Goal: Task Accomplishment & Management: Use online tool/utility

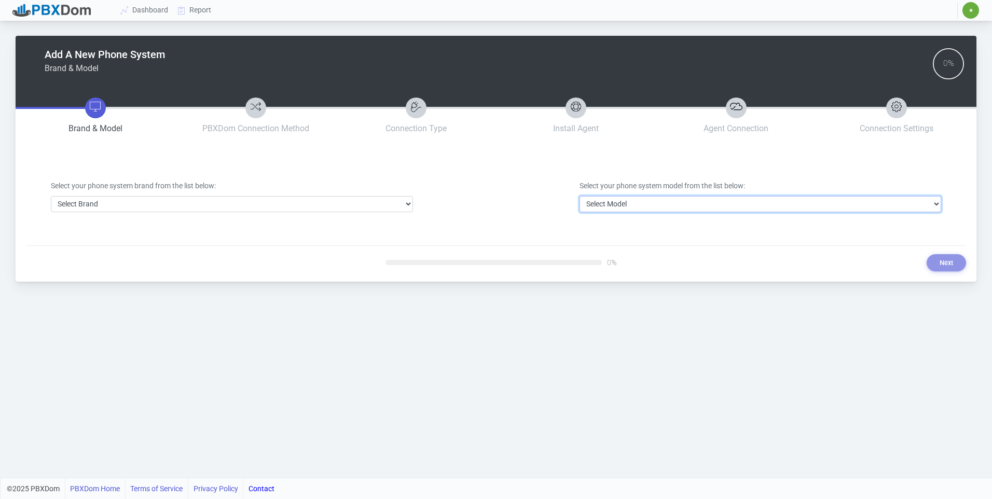
click at [625, 198] on select "Select Model" at bounding box center [760, 204] width 362 height 16
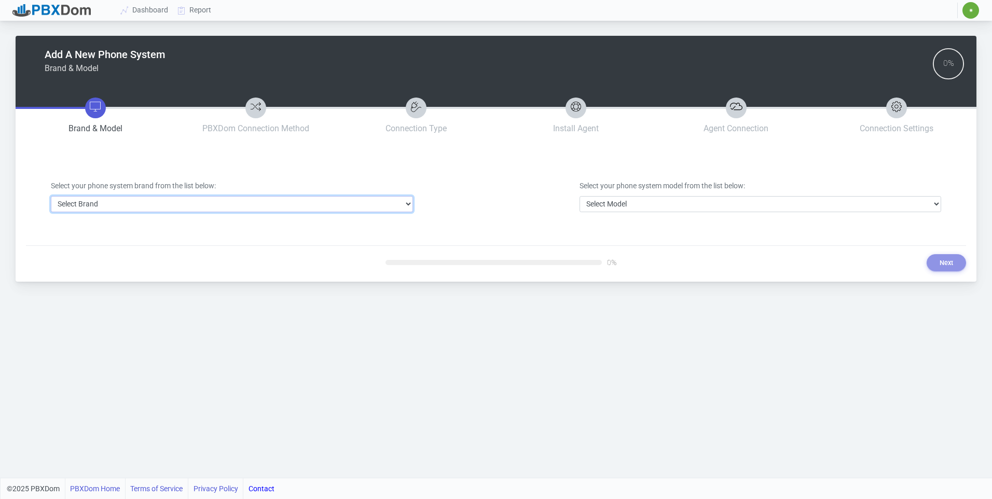
click at [374, 207] on select "Select Brand 3CX Avaya Cisco FreePBX/Asterisk Mitel Panasonic Yeastar" at bounding box center [232, 204] width 362 height 16
select select "3"
click at [51, 196] on select "Select Brand 3CX Avaya Cisco FreePBX/Asterisk Mitel Panasonic Yeastar" at bounding box center [232, 204] width 362 height 16
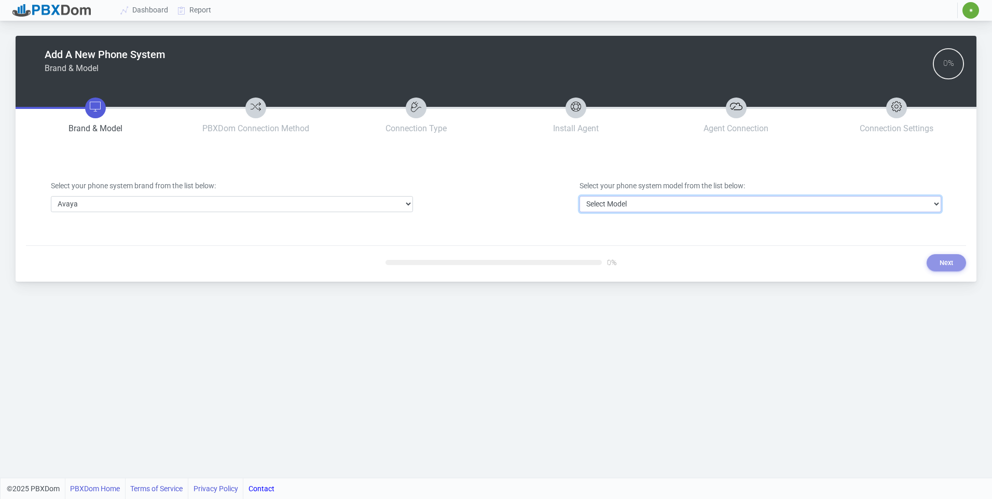
click at [632, 206] on select "Select Model Avaya Aura Communication Manager Avaya IP Office 500/Server Edition" at bounding box center [760, 204] width 362 height 16
select select "40"
click at [579, 196] on select "Select Model Avaya Aura Communication Manager Avaya IP Office 500/Server Edition" at bounding box center [760, 204] width 362 height 16
click at [945, 271] on div "Add A New Phone System Brand & Model 0% Brand & Model PBXDom Connection Method …" at bounding box center [496, 159] width 961 height 246
click at [945, 269] on button "Next" at bounding box center [946, 262] width 39 height 17
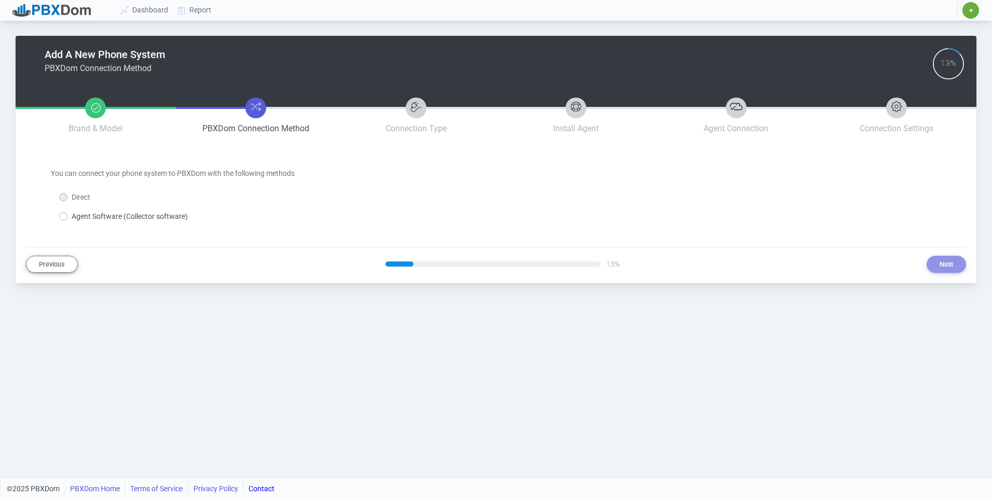
click at [129, 214] on label "Agent Software (Collector software)" at bounding box center [130, 216] width 116 height 11
click at [78, 214] on input "Agent Software (Collector software)" at bounding box center [75, 214] width 7 height 7
radio input "true"
click at [927, 268] on button "Next" at bounding box center [946, 264] width 39 height 17
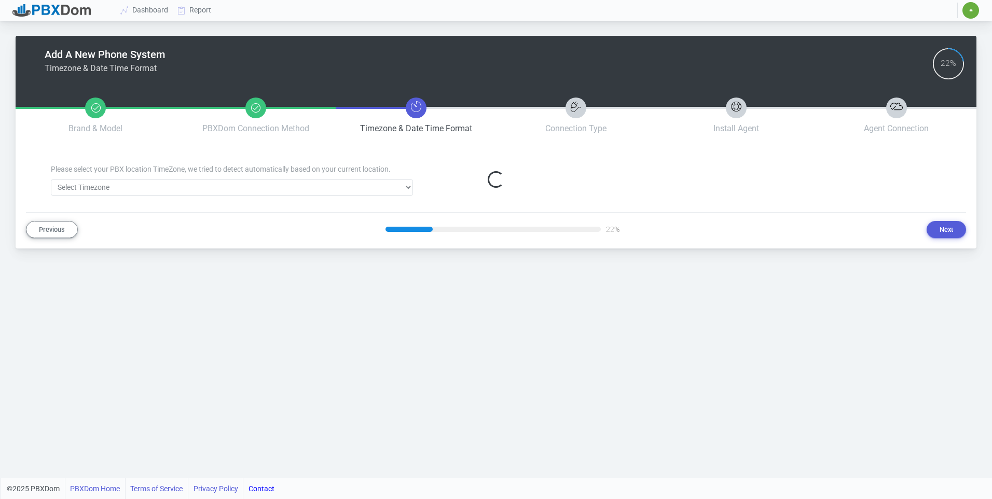
select select "202"
click at [936, 232] on button "Next" at bounding box center [946, 229] width 39 height 17
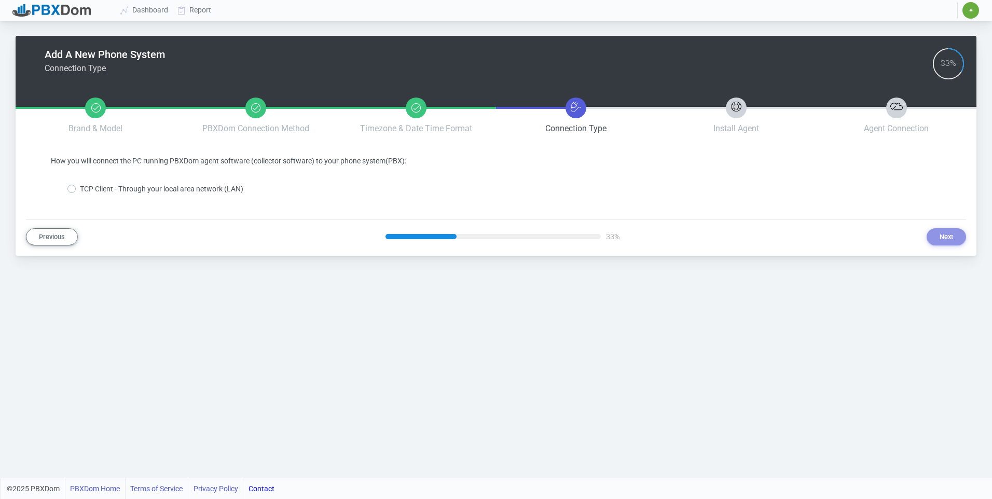
click at [197, 194] on label "TCP Client - Through your local area network (LAN)" at bounding box center [161, 189] width 163 height 11
click at [87, 190] on input "TCP Client - Through your local area network (LAN)" at bounding box center [83, 187] width 7 height 7
radio input "true"
click at [937, 240] on button "Next" at bounding box center [946, 236] width 39 height 17
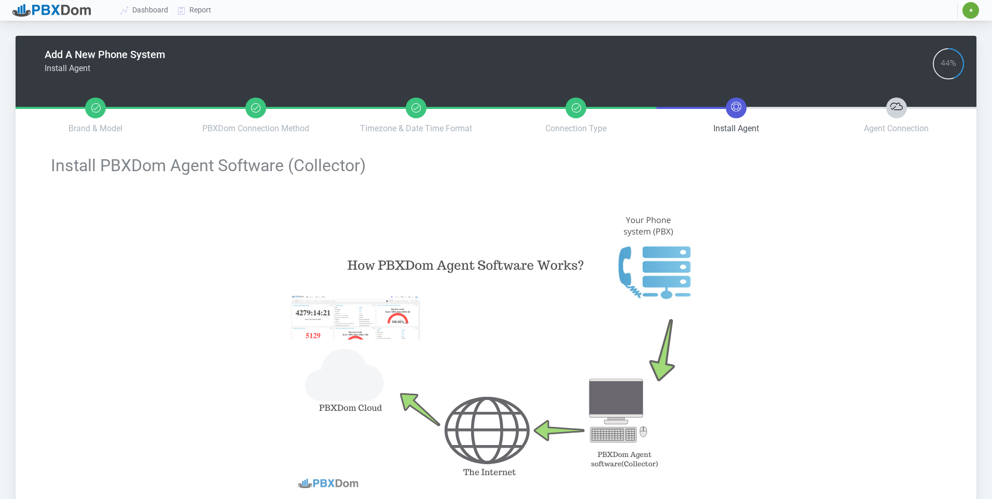
type input "df557ac6778f1a91273725a35cb8beb3d8a18ce9cf90a5c4b777f0455b1e5469"
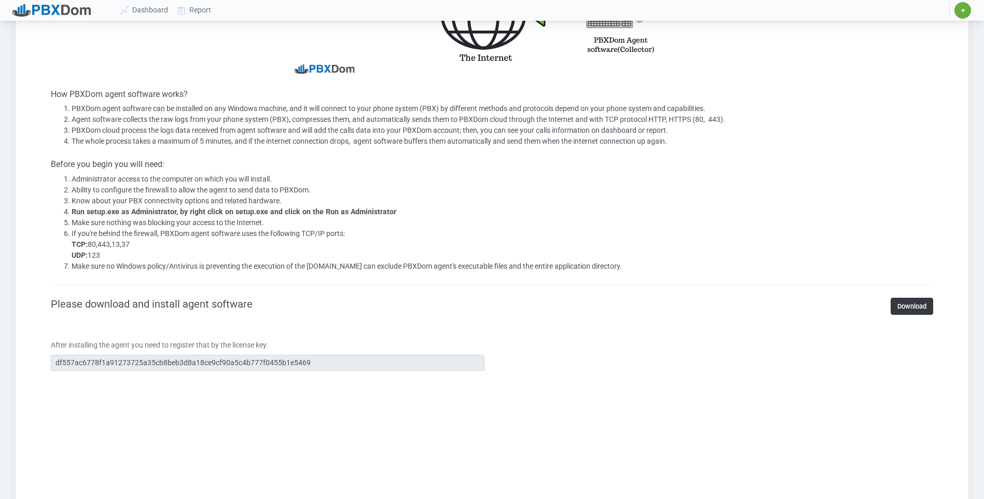
scroll to position [401, 0]
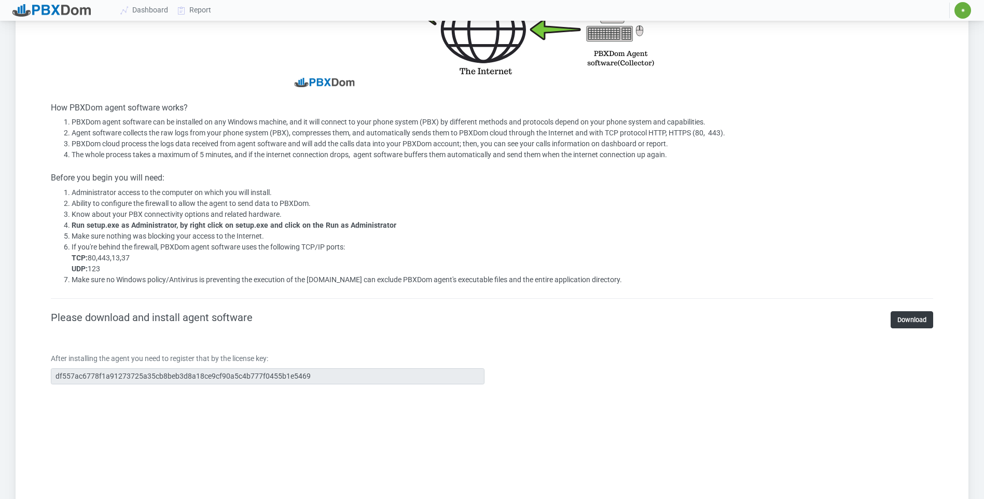
click at [279, 315] on div "Please download and install agent software Download" at bounding box center [492, 319] width 882 height 17
click at [49, 376] on div "After installing the agent you need to register that by the license key: df557a…" at bounding box center [267, 368] width 449 height 31
click at [141, 13] on link "Dashboard" at bounding box center [144, 10] width 57 height 19
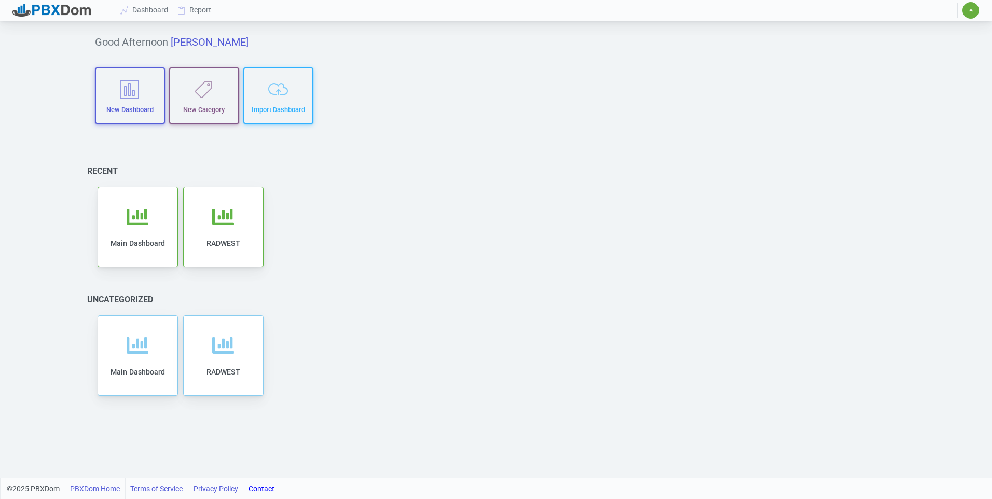
click at [148, 214] on icon at bounding box center [138, 217] width 22 height 22
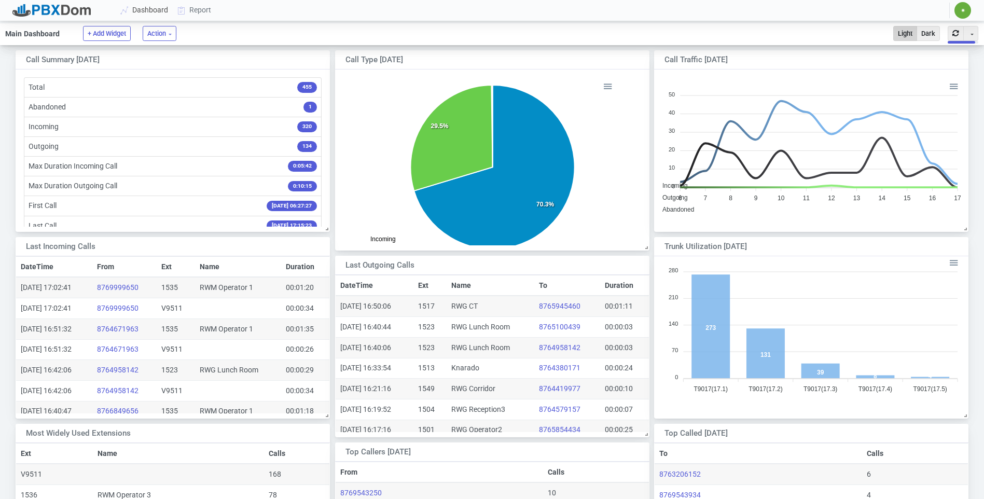
click at [149, 13] on link "Dashboard" at bounding box center [144, 10] width 57 height 19
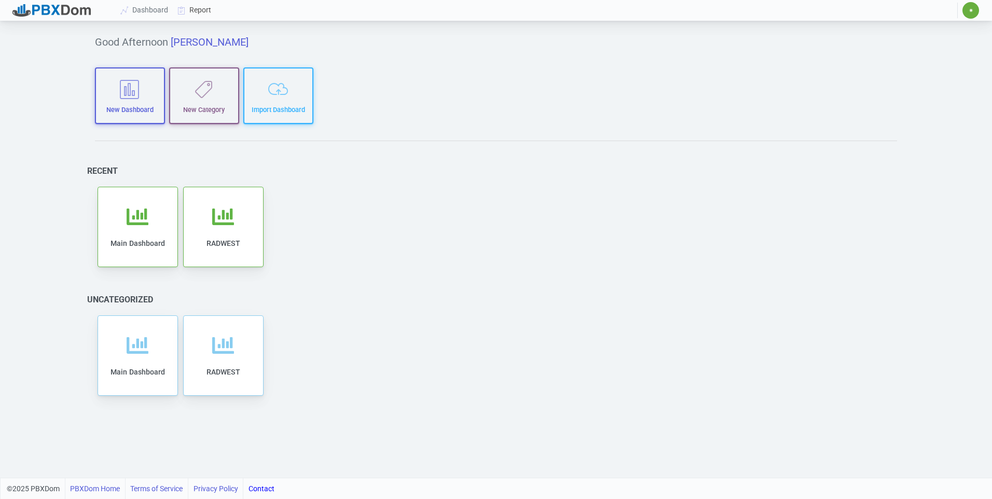
click at [203, 5] on link "Report" at bounding box center [194, 10] width 43 height 19
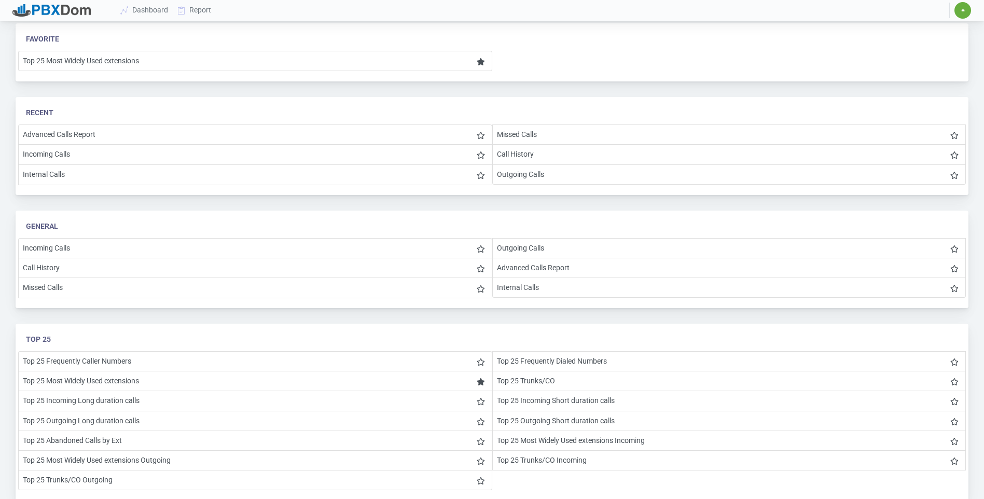
click at [68, 130] on li "Advanced Calls Report" at bounding box center [255, 135] width 474 height 20
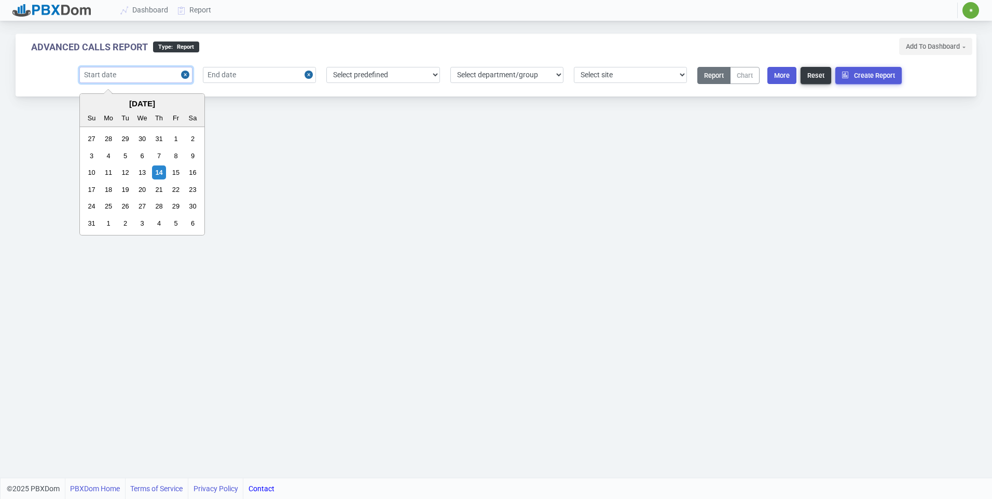
click at [158, 81] on input "text" at bounding box center [135, 75] width 113 height 16
click at [162, 168] on div "14" at bounding box center [159, 172] width 14 height 14
type input "2025-08-14"
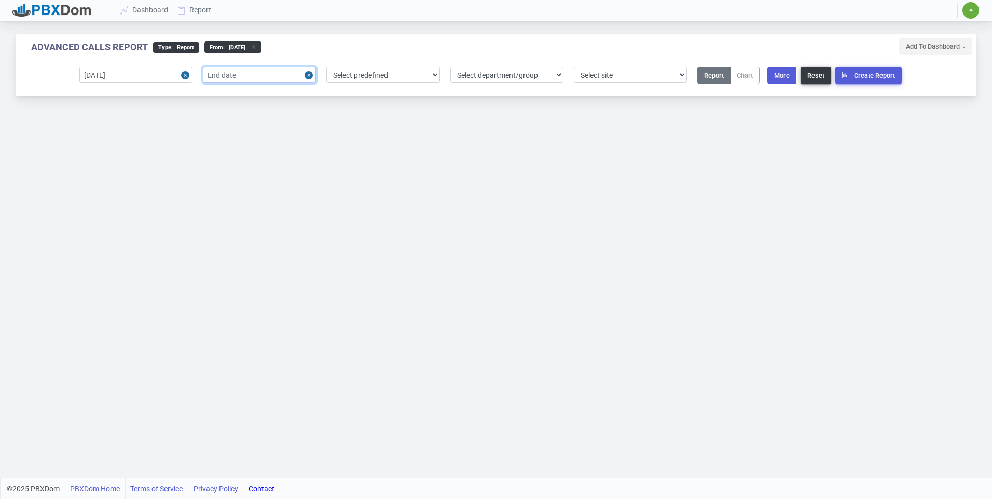
click at [245, 73] on input "text" at bounding box center [259, 75] width 113 height 16
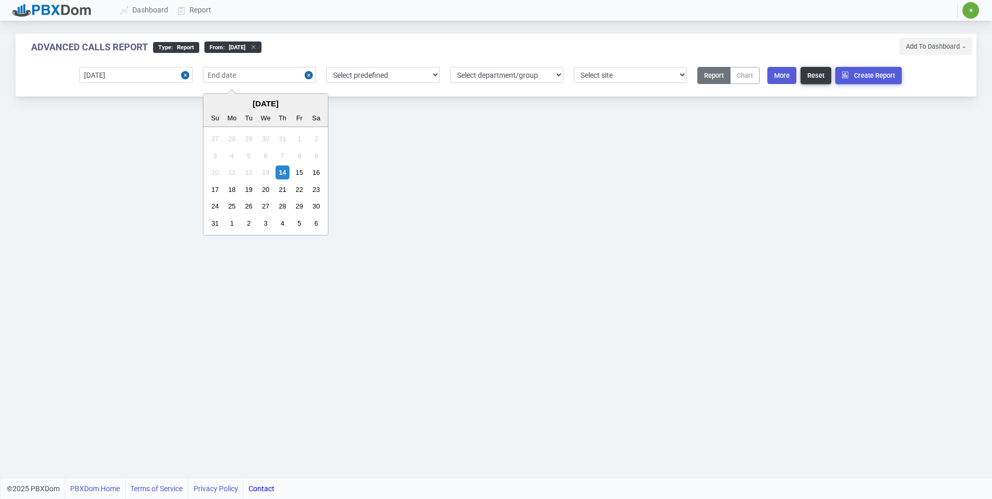
click at [282, 166] on div "14" at bounding box center [282, 172] width 14 height 14
type input "2025-08-14"
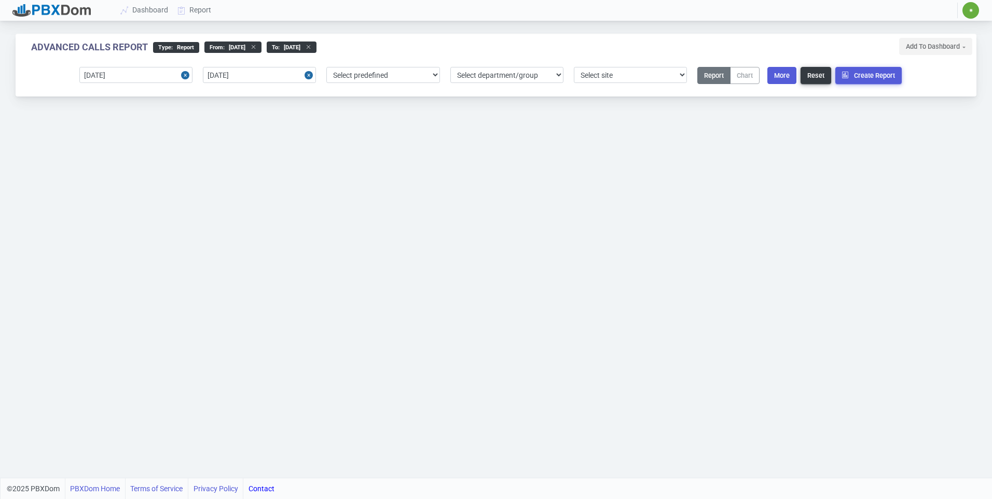
click at [770, 78] on button "More" at bounding box center [781, 75] width 29 height 17
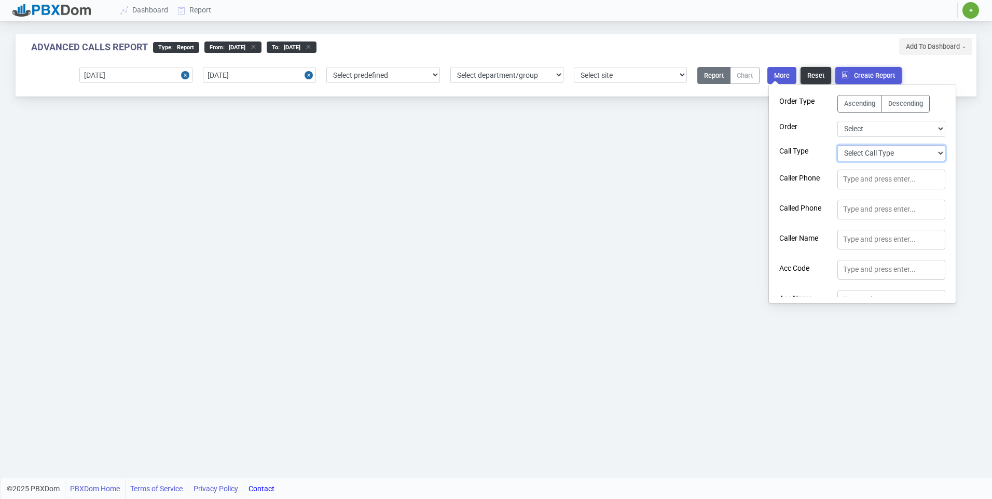
click at [873, 153] on select "Select Call Type Incoming Outgoing Internal Abandoned All" at bounding box center [891, 153] width 108 height 16
select select "0"
click at [837, 145] on select "Select Call Type Incoming Outgoing Internal Abandoned All" at bounding box center [891, 153] width 108 height 16
click at [866, 133] on select "Select Duration Extension User Logged In Call Date Time Account Code Account Co…" at bounding box center [891, 129] width 108 height 16
click at [724, 213] on div "Advanced Calls Report type : Report From : 2025-08-14 to : 2025-08-14 Call Type…" at bounding box center [496, 239] width 992 height 478
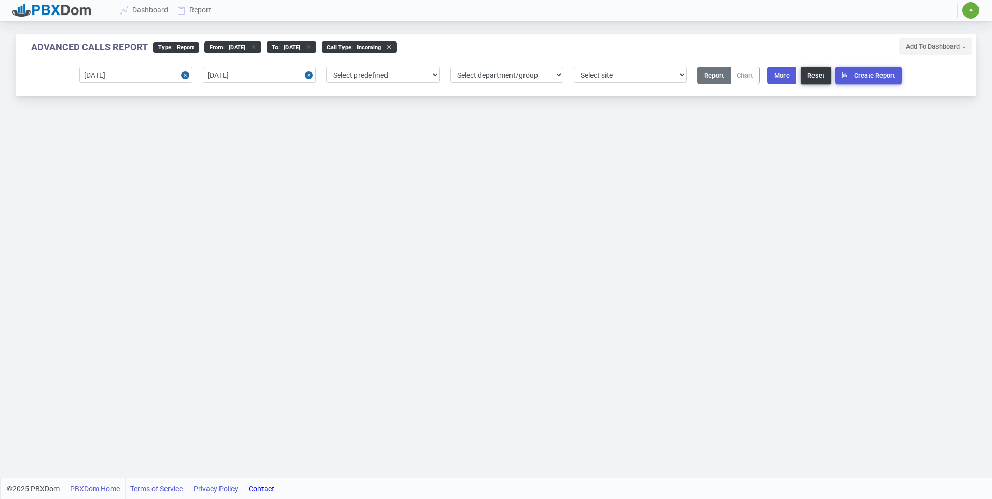
click at [780, 78] on button "More" at bounding box center [781, 75] width 29 height 17
select select "0"
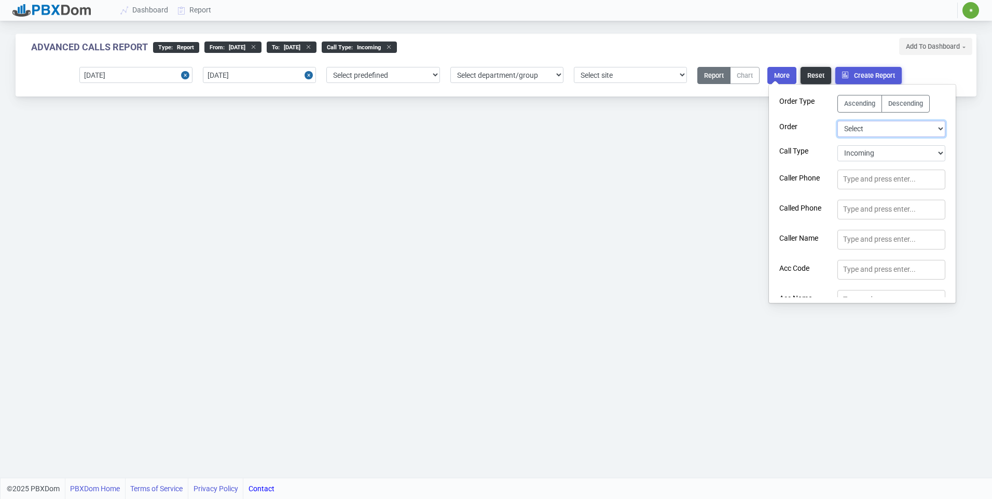
click at [931, 127] on select "Select Duration Extension User Logged In Call Date Time Account Code Account Co…" at bounding box center [891, 129] width 108 height 16
select select "callDateTime"
click at [837, 121] on select "Select Duration Extension User Logged In Call Date Time Account Code Account Co…" at bounding box center [891, 129] width 108 height 16
click at [891, 72] on button "Create Report" at bounding box center [868, 75] width 66 height 17
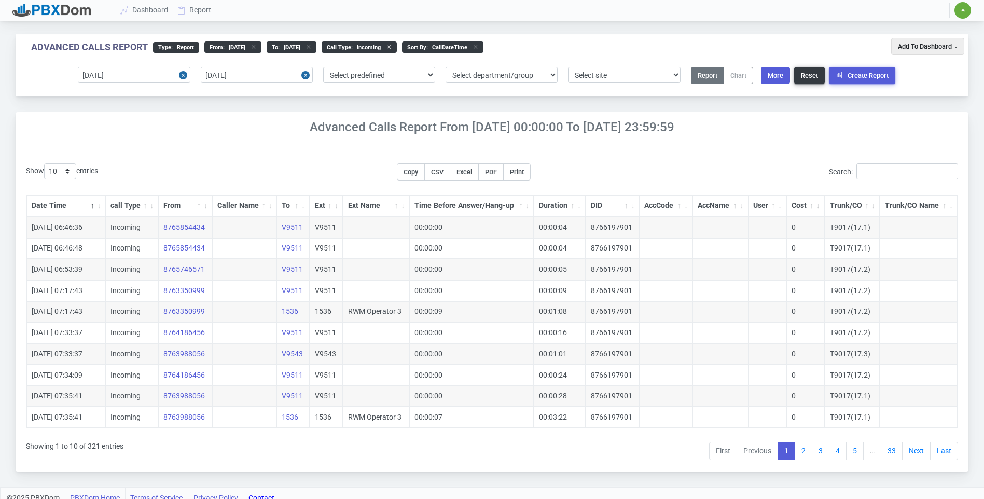
click at [479, 142] on div "Advanced Calls Report From 2025-08-14 00:00:00 to 2025-08-14 23:59:59 Show 10 2…" at bounding box center [492, 292] width 953 height 360
click at [150, 73] on input "2025-08-14" at bounding box center [134, 75] width 112 height 16
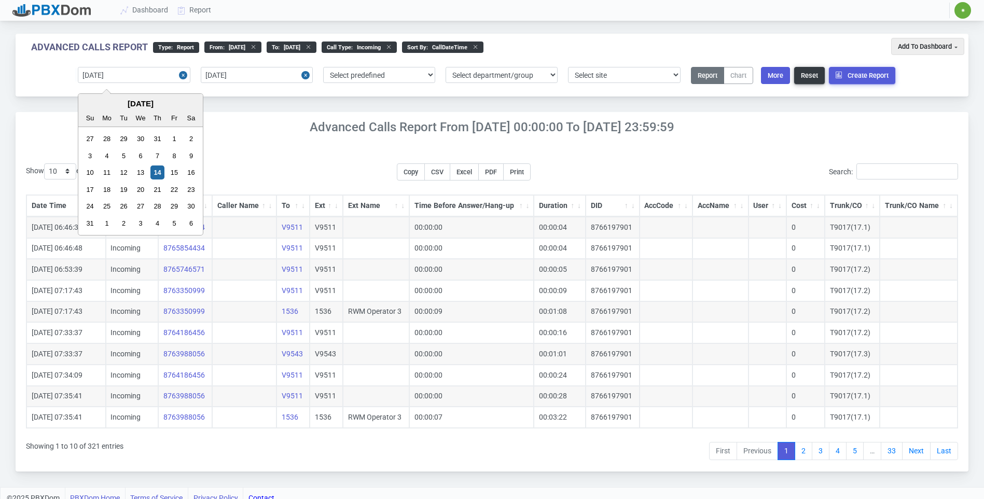
click at [107, 156] on div "4" at bounding box center [107, 156] width 14 height 14
type input "2025-08-04"
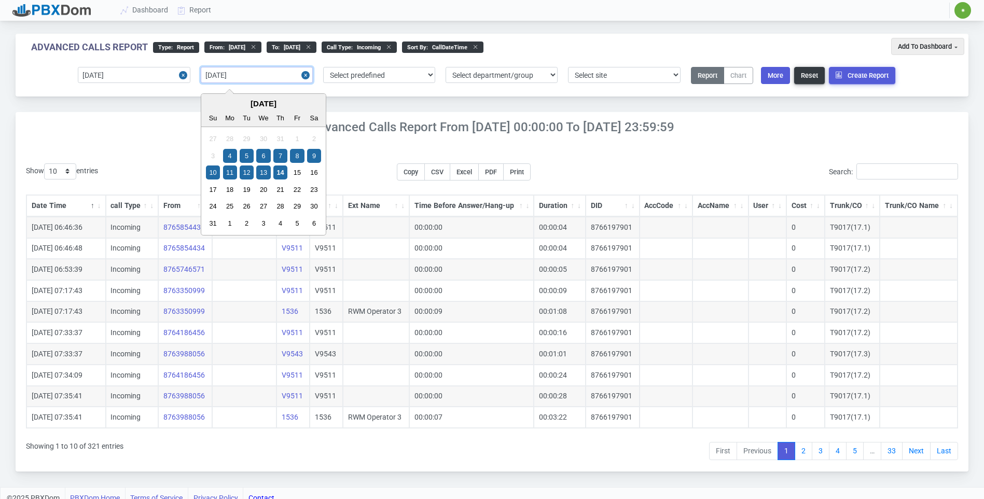
click at [213, 73] on input "2025-08-14" at bounding box center [257, 75] width 112 height 16
click at [316, 153] on div "9" at bounding box center [314, 156] width 14 height 14
type input "2025-08-09"
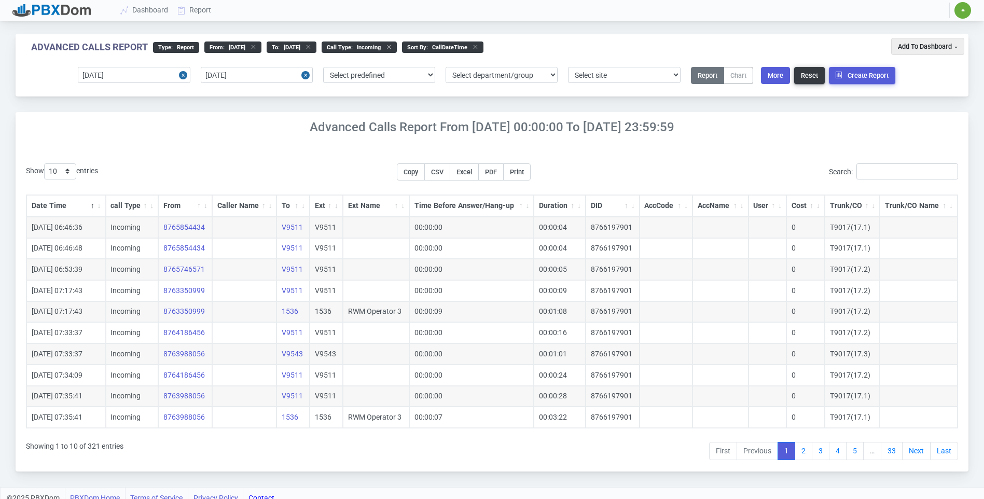
click at [836, 68] on button "Create Report" at bounding box center [862, 75] width 66 height 17
